Goal: Task Accomplishment & Management: Use online tool/utility

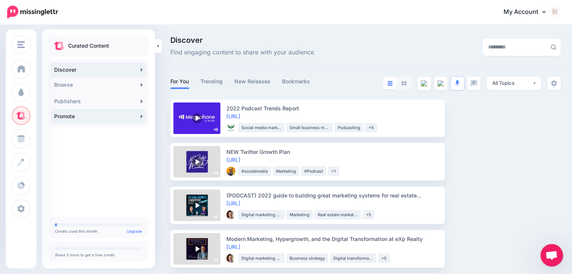
click at [96, 119] on link "Promote" at bounding box center [98, 116] width 95 height 15
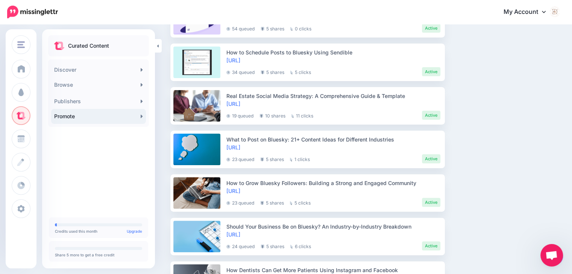
scroll to position [225, 0]
